Goal: Information Seeking & Learning: Learn about a topic

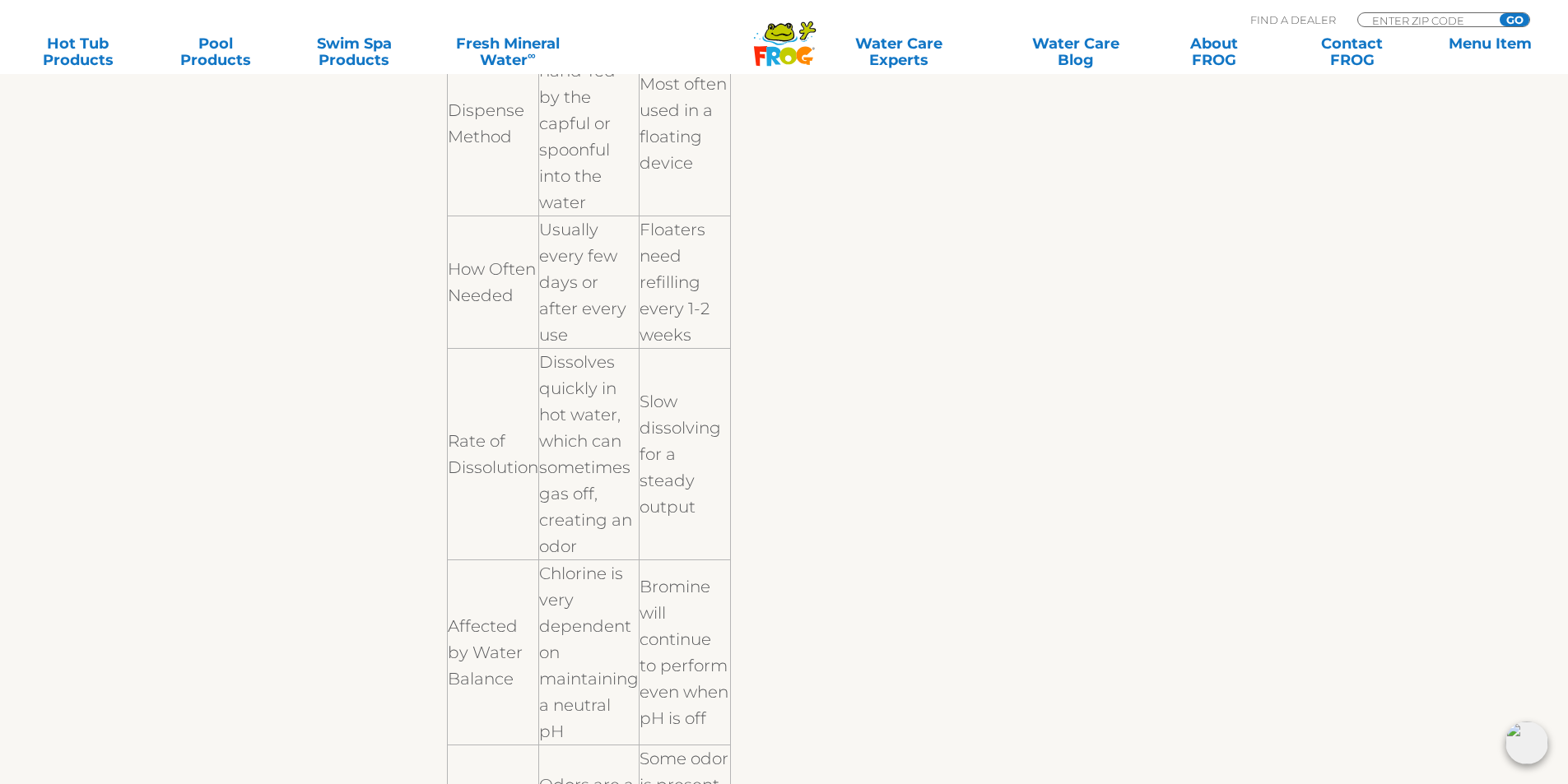
scroll to position [823, 0]
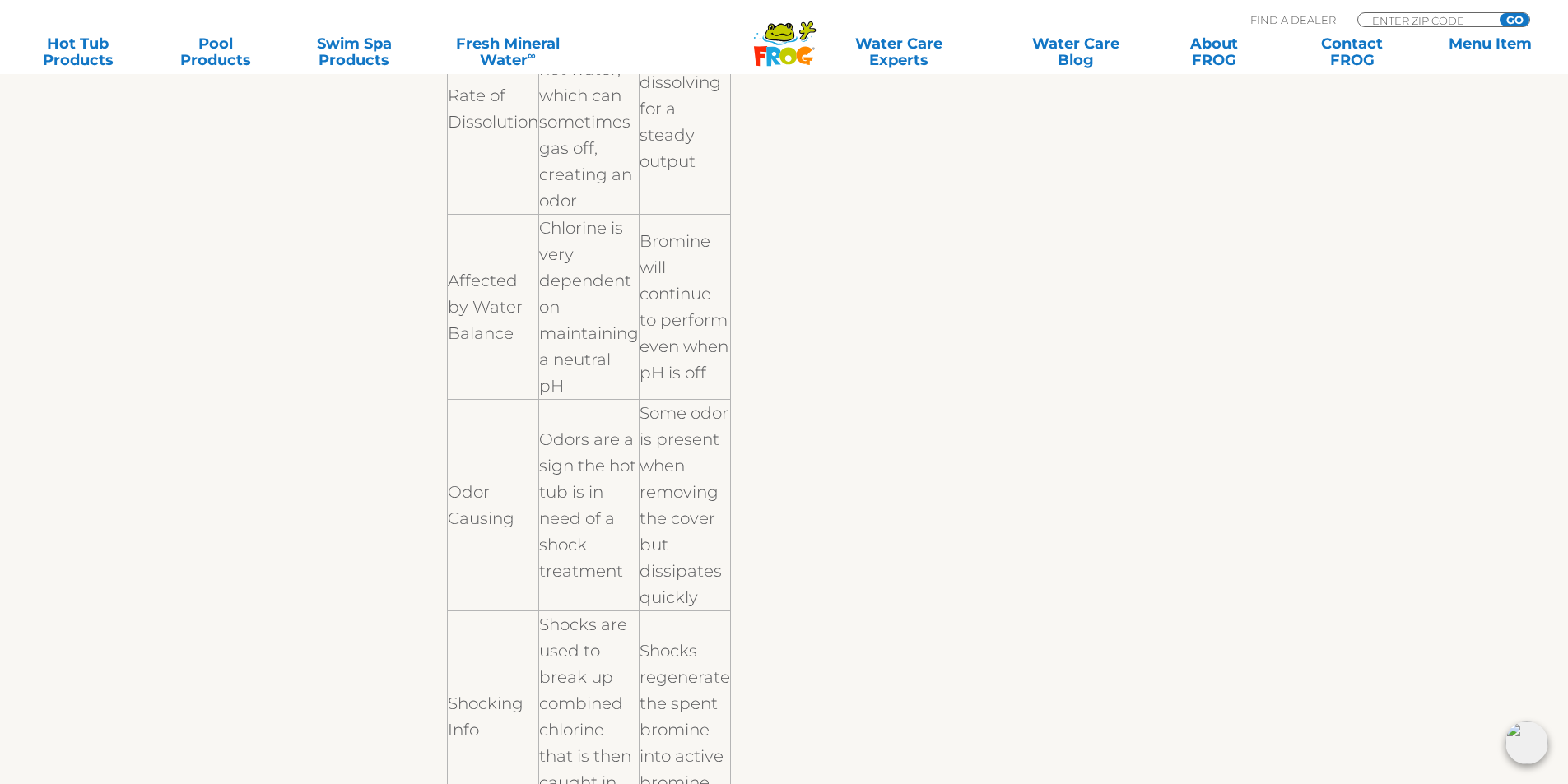
scroll to position [1152, 0]
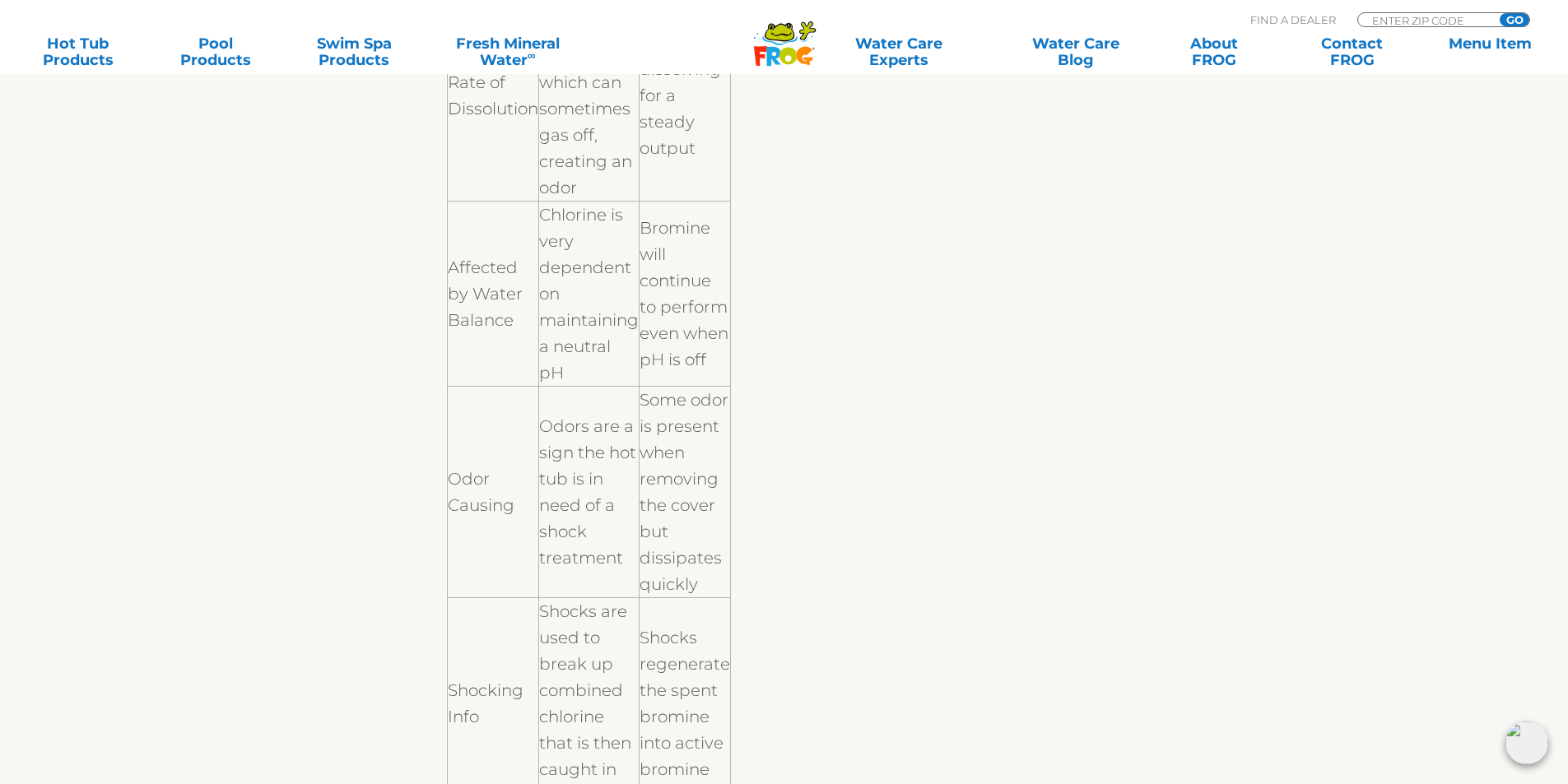
click at [344, 484] on div "If you are using FROG Serene ® , then you know you have a Mineral Cartridge and…" at bounding box center [784, 599] width 1012 height 2704
click at [324, 479] on div "If you are using FROG Serene ® , then you know you have a Mineral Cartridge and…" at bounding box center [784, 599] width 1012 height 2704
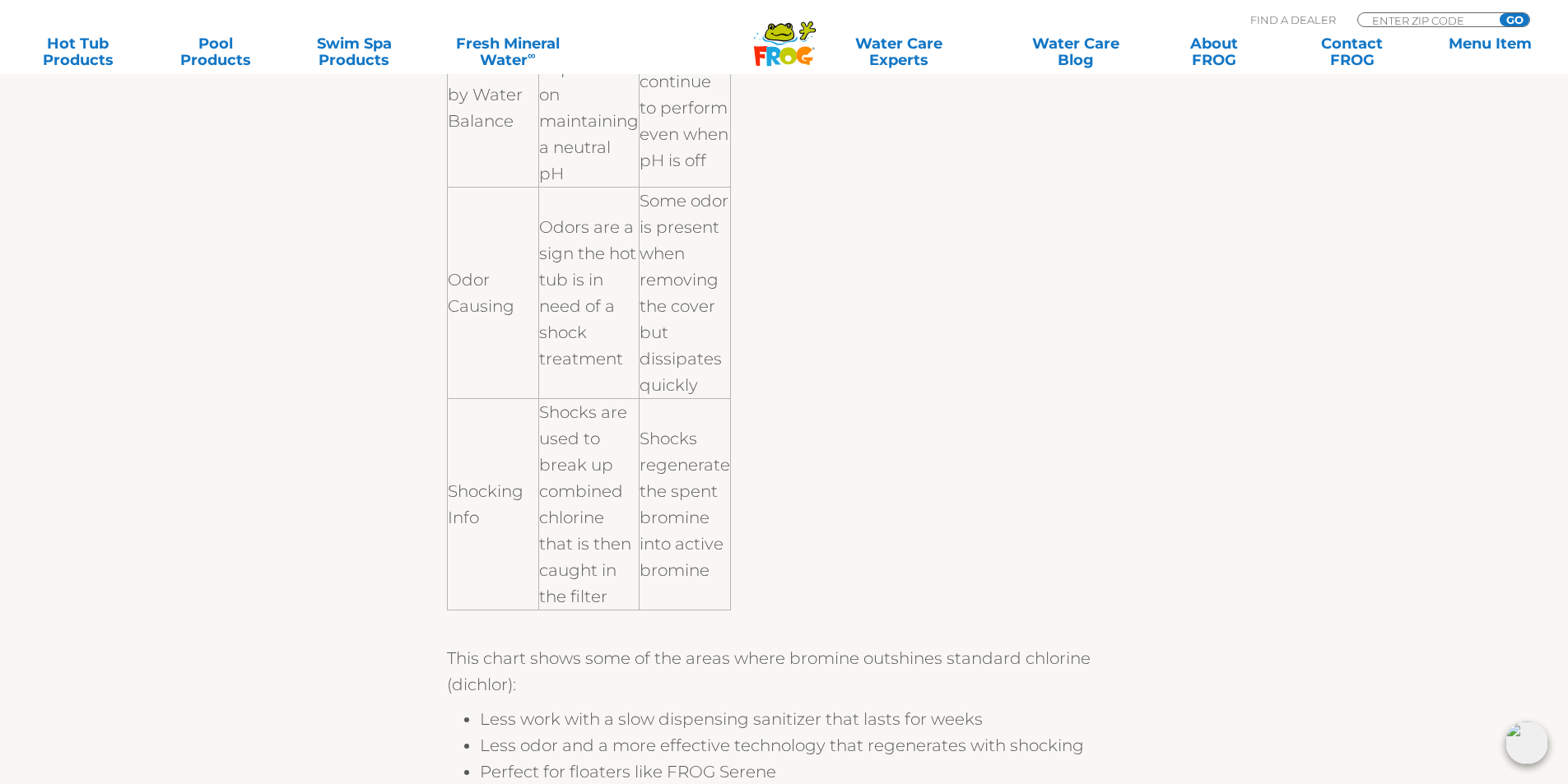
scroll to position [1399, 0]
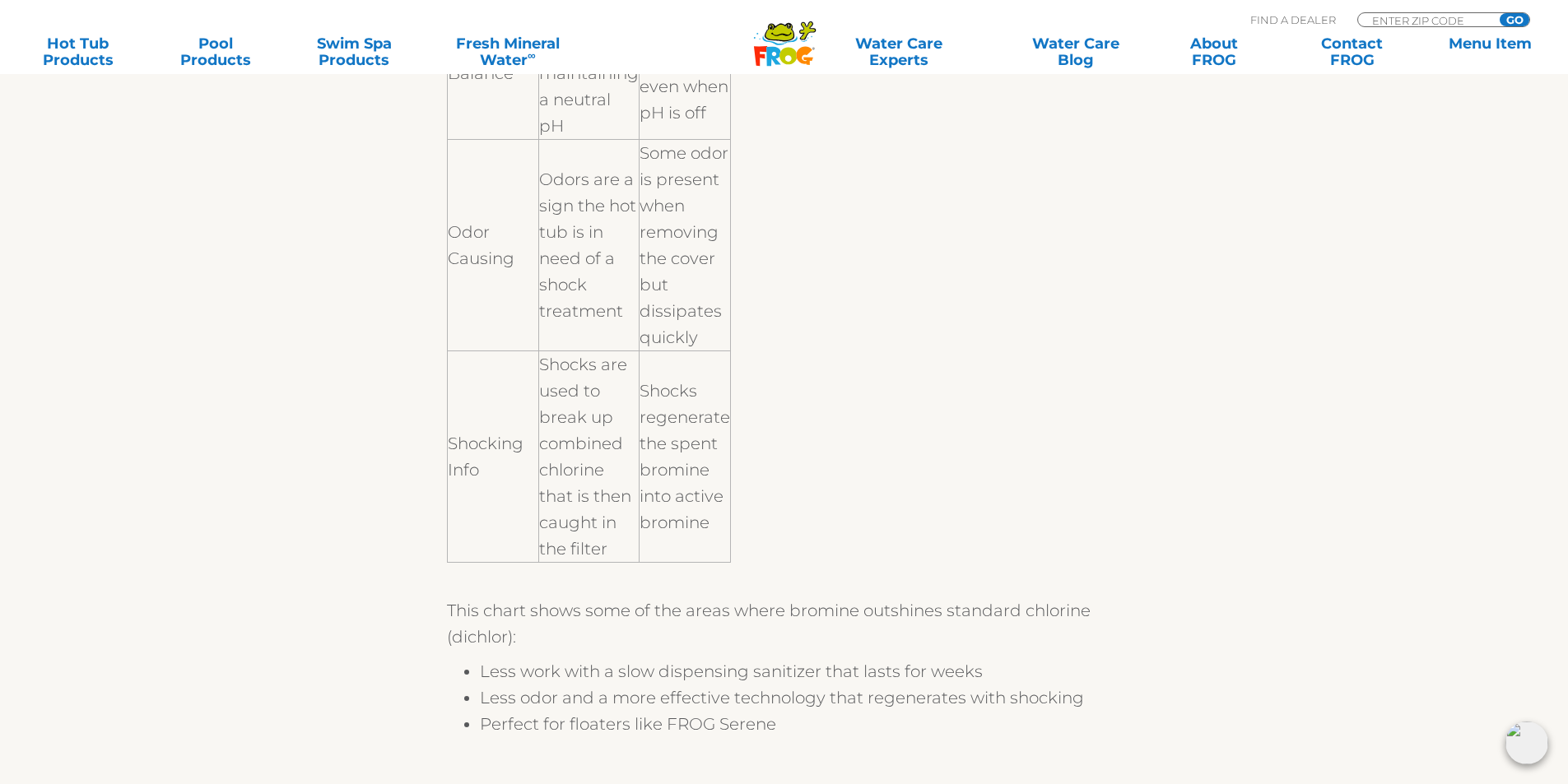
click at [325, 512] on div "If you are using FROG Serene ® , then you know you have a Mineral Cartridge and…" at bounding box center [784, 352] width 1012 height 2704
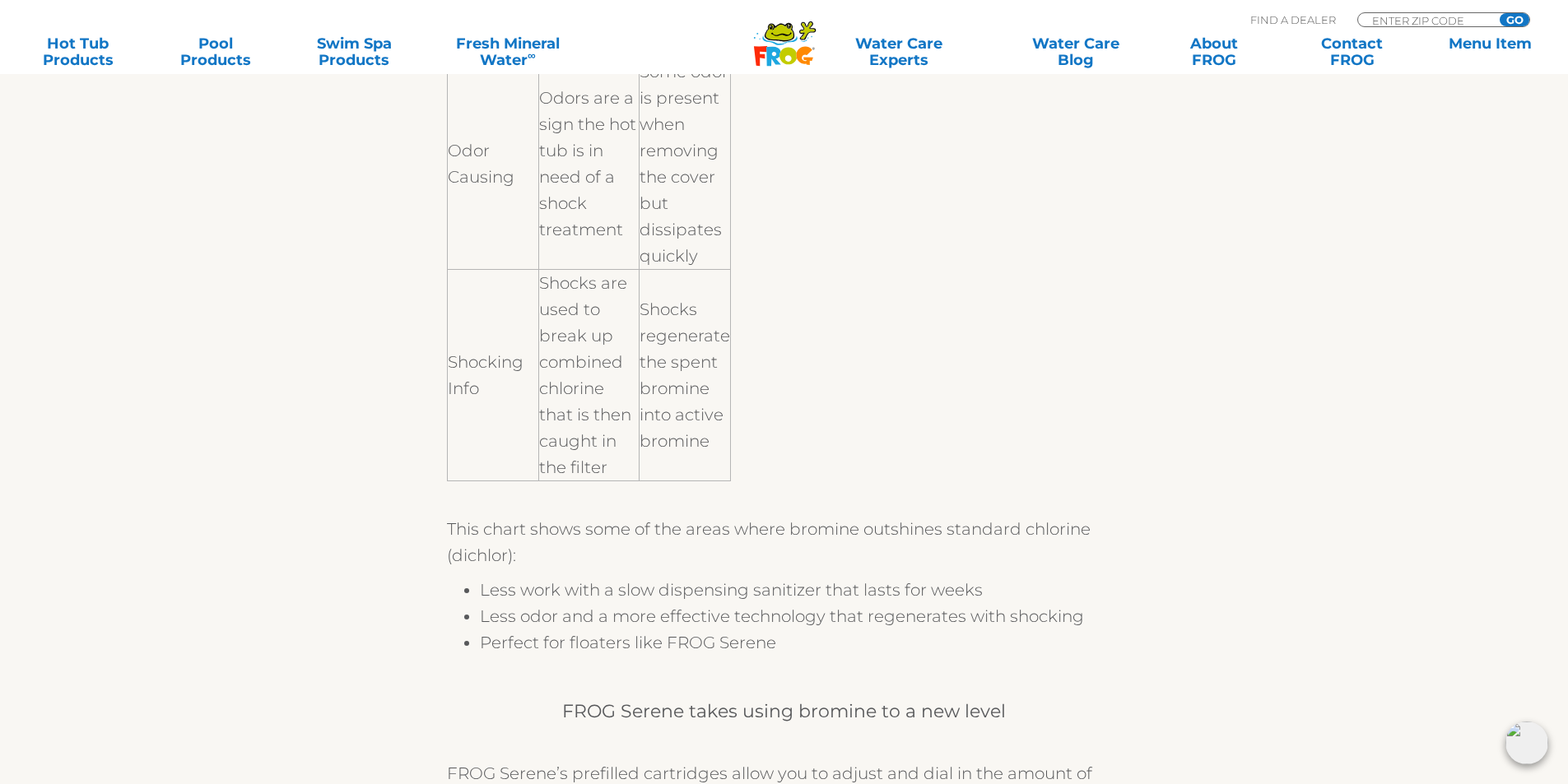
scroll to position [1481, 0]
click at [313, 520] on div "If you are using FROG Serene ® , then you know you have a Mineral Cartridge and…" at bounding box center [784, 270] width 1012 height 2704
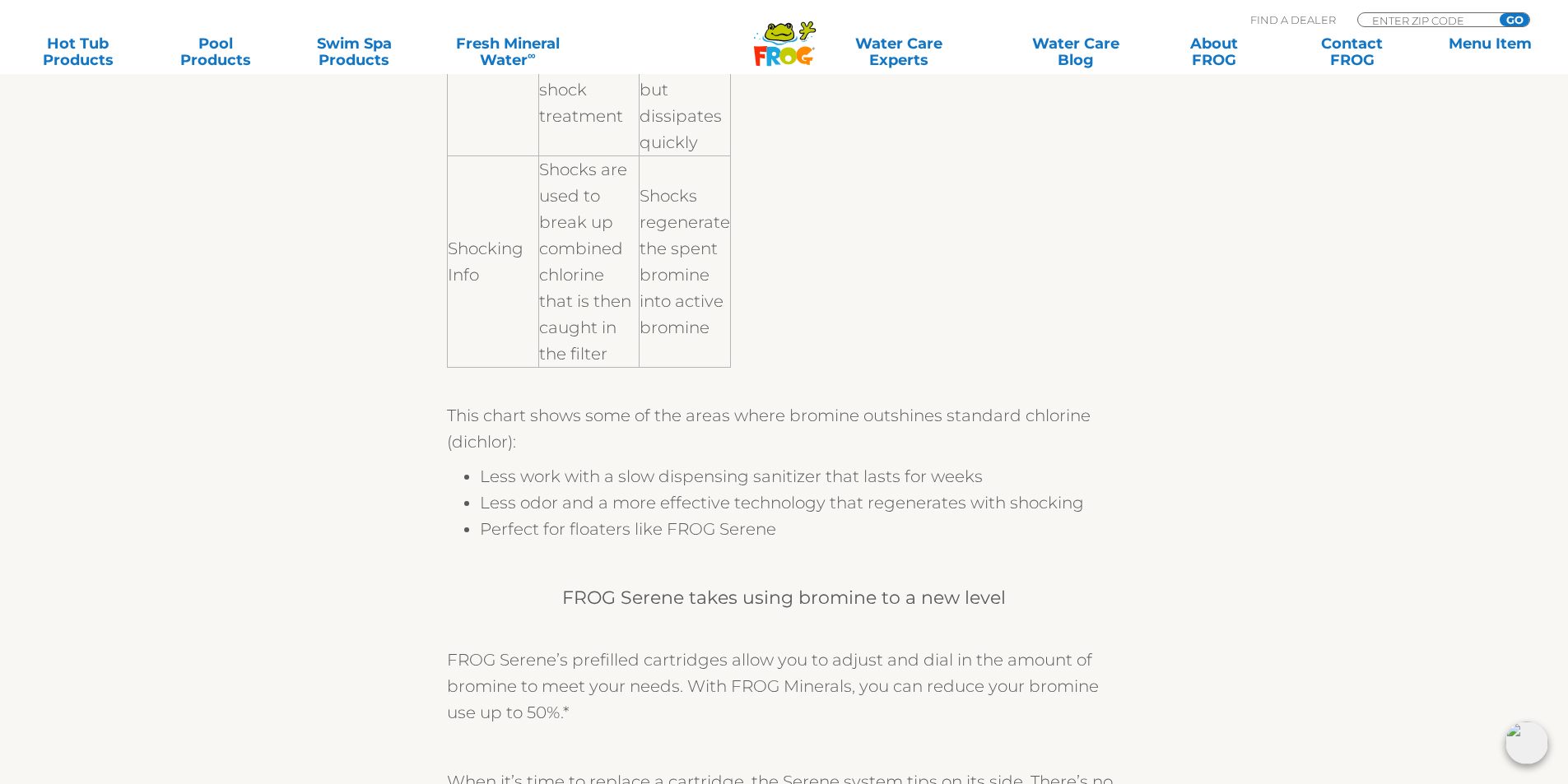
scroll to position [1646, 0]
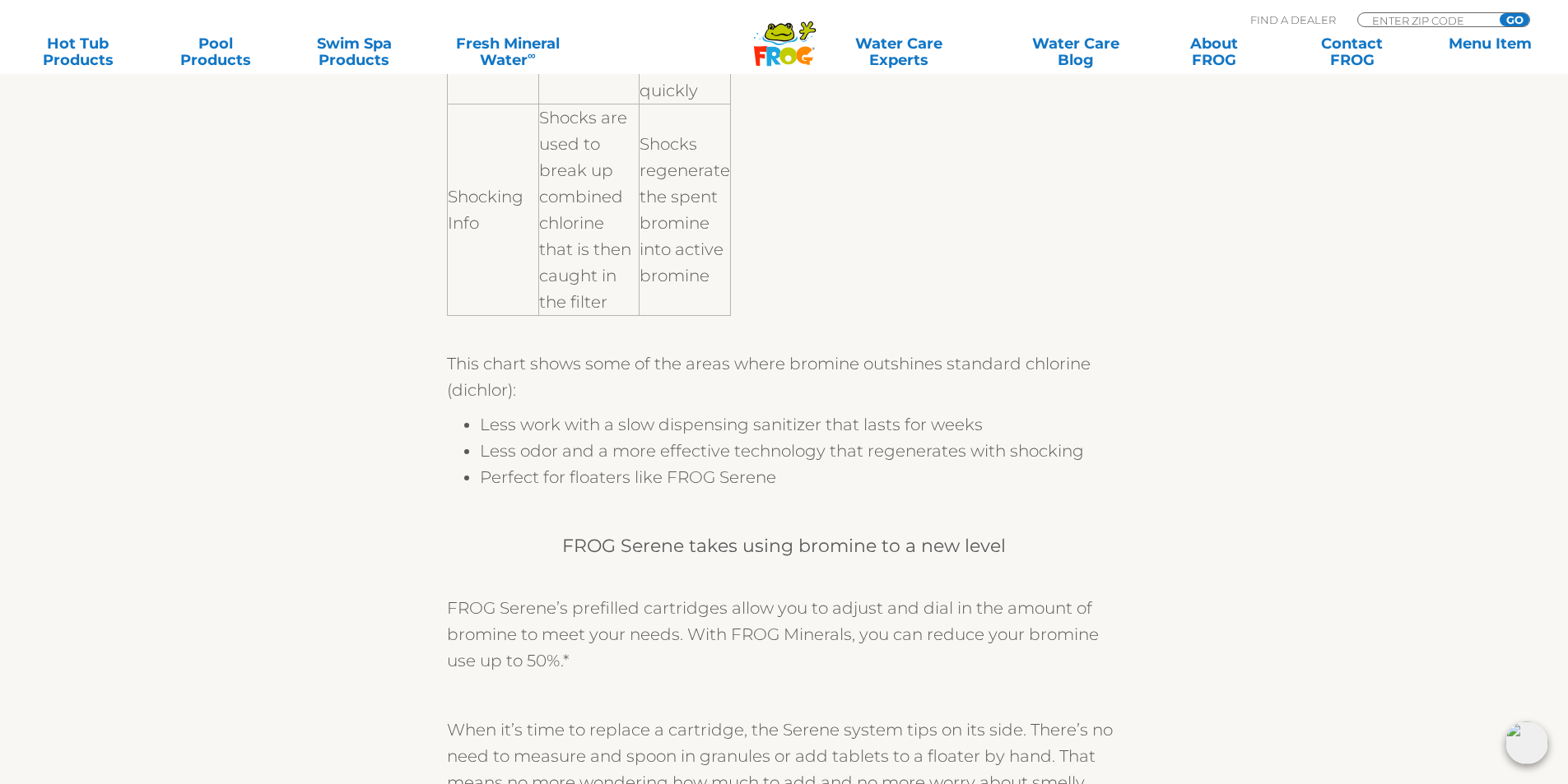
click at [314, 526] on div "If you are using FROG Serene ® , then you know you have a Mineral Cartridge and…" at bounding box center [784, 105] width 1012 height 2704
click at [265, 561] on section "If you are using FROG Serene ® , then you know you have a Mineral Cartridge and…" at bounding box center [784, 78] width 1568 height 2757
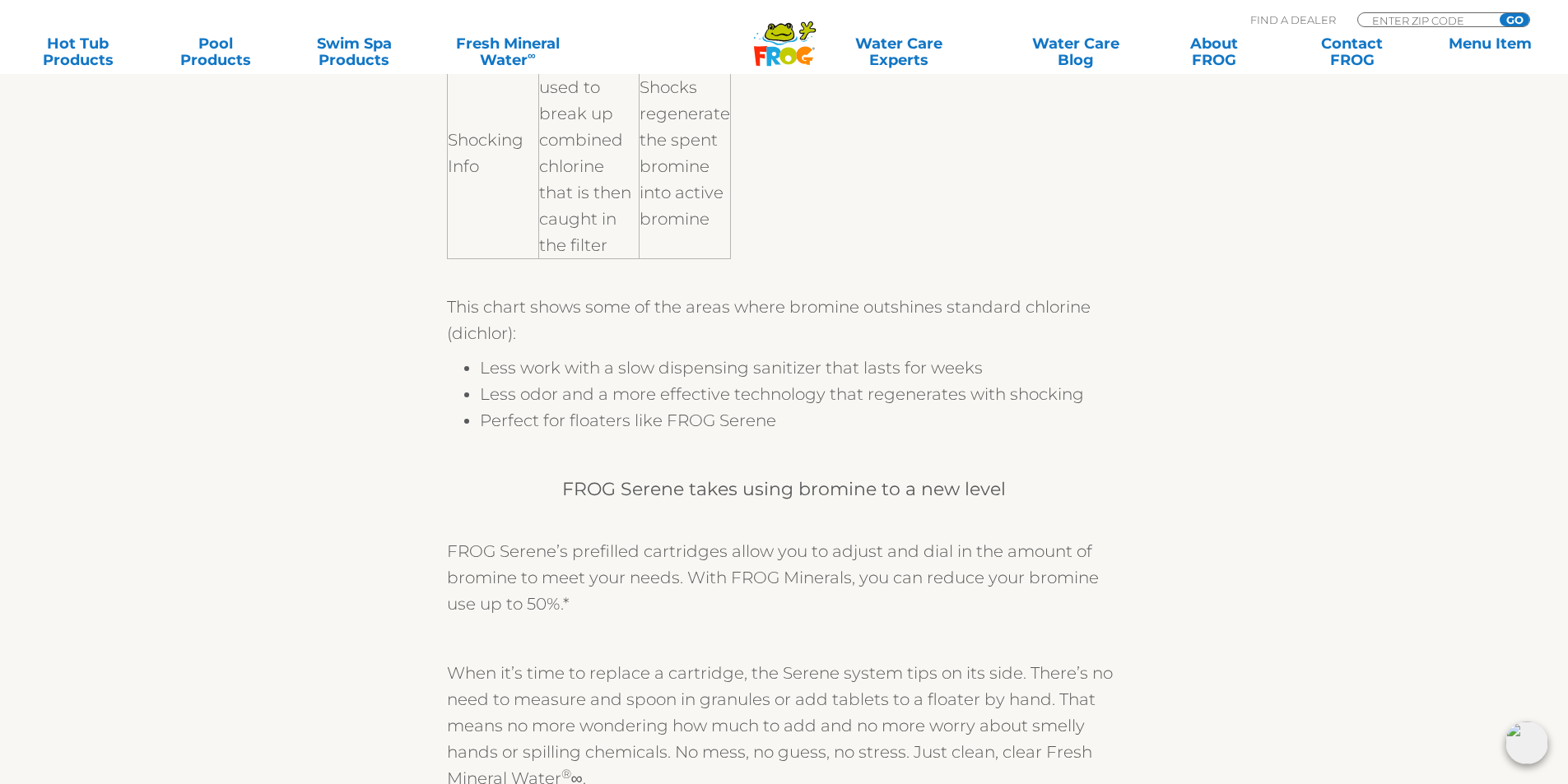
scroll to position [1811, 0]
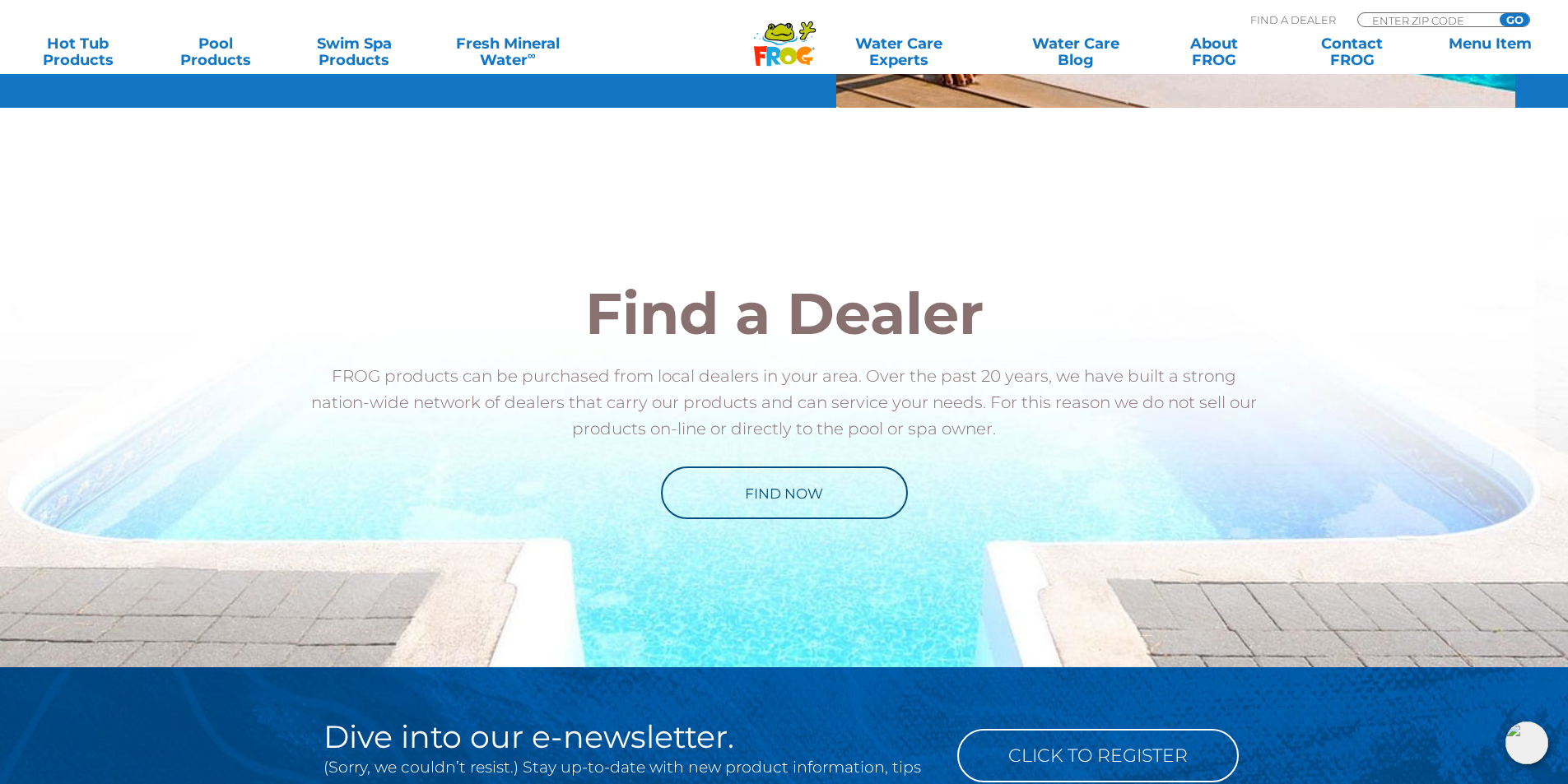
scroll to position [3456, 0]
